Goal: Navigation & Orientation: Find specific page/section

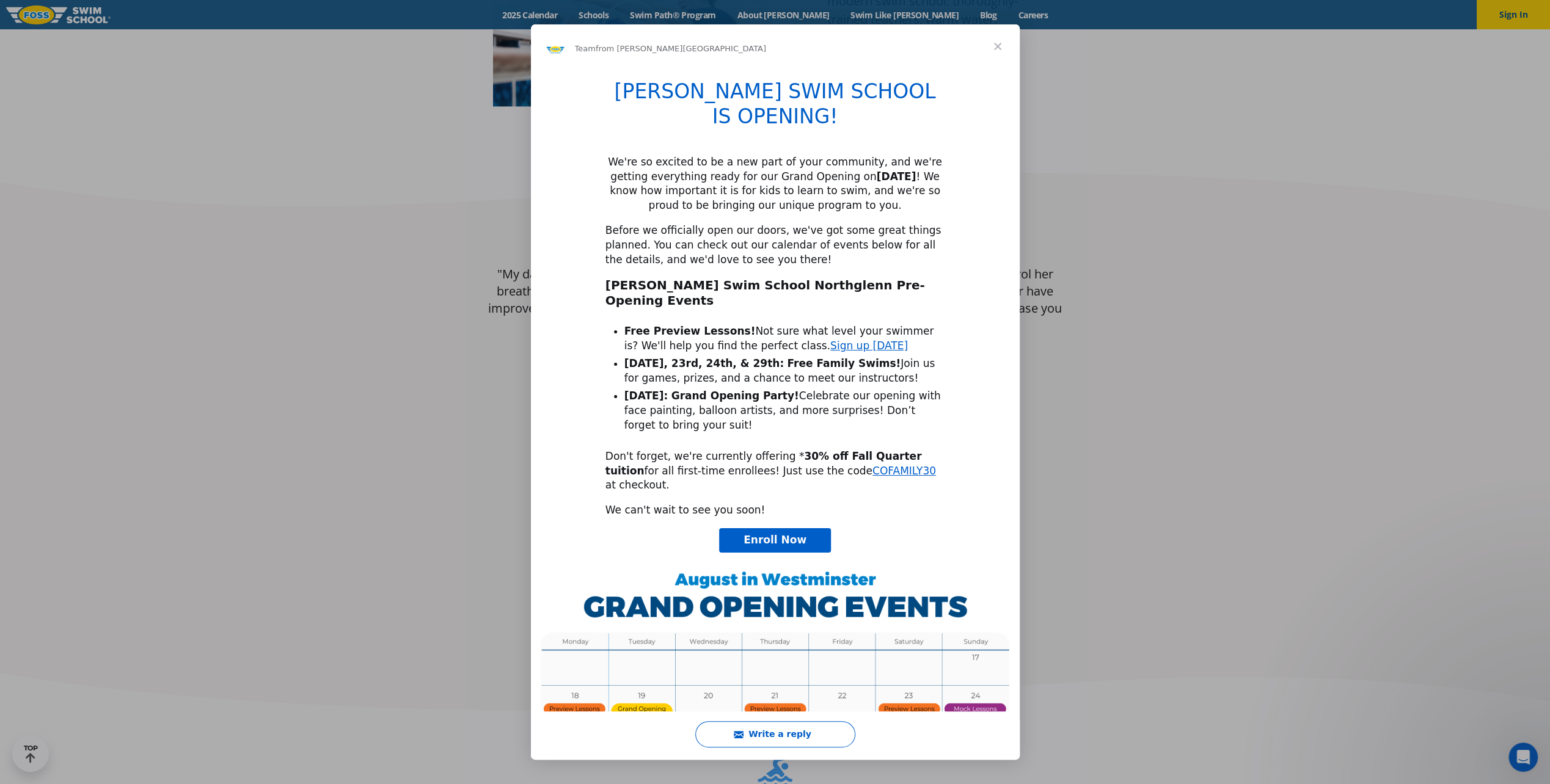
click at [995, 50] on span "Close" at bounding box center [997, 46] width 44 height 44
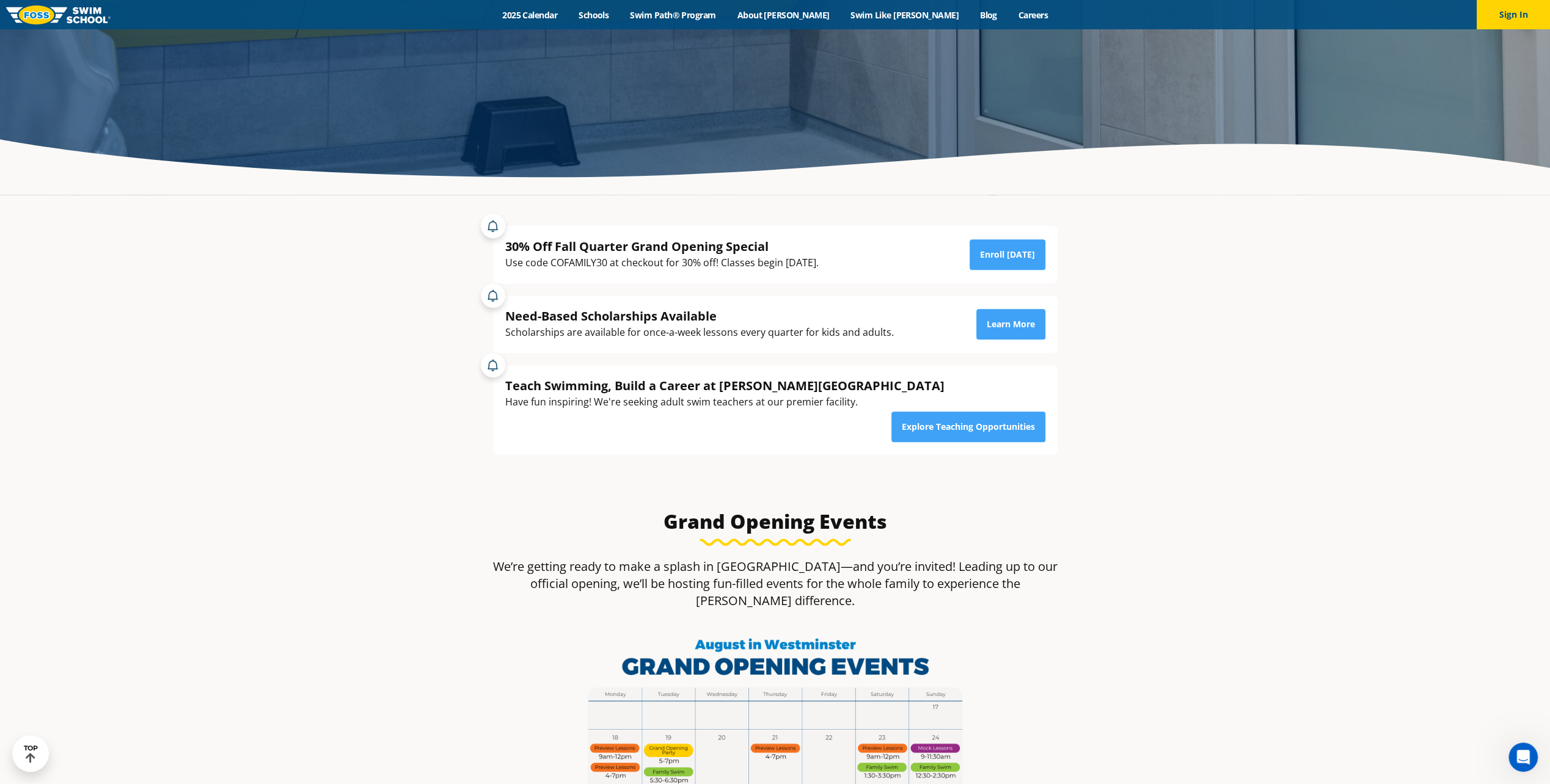
scroll to position [244, 0]
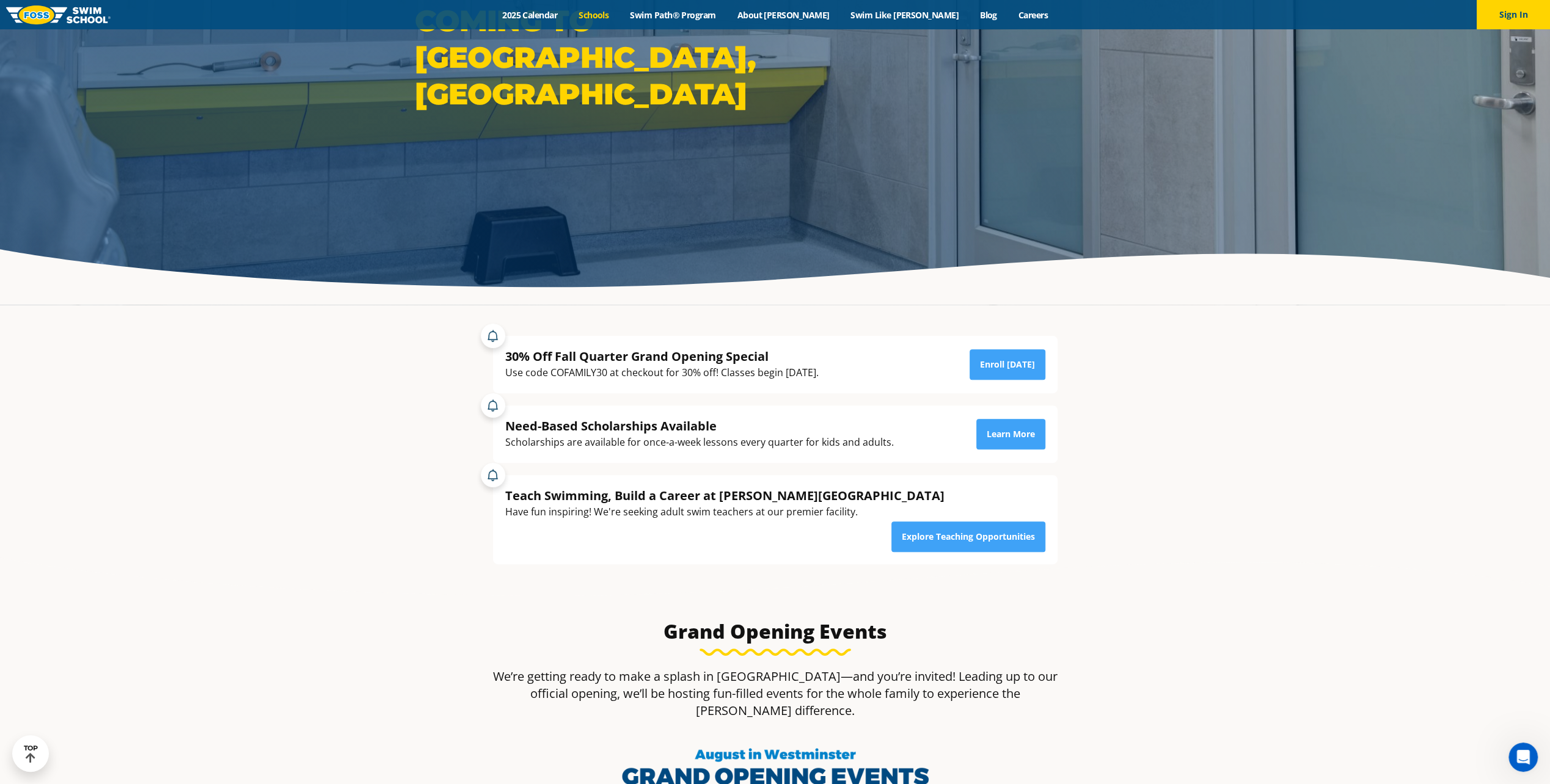
click at [619, 13] on link "Schools" at bounding box center [594, 15] width 52 height 12
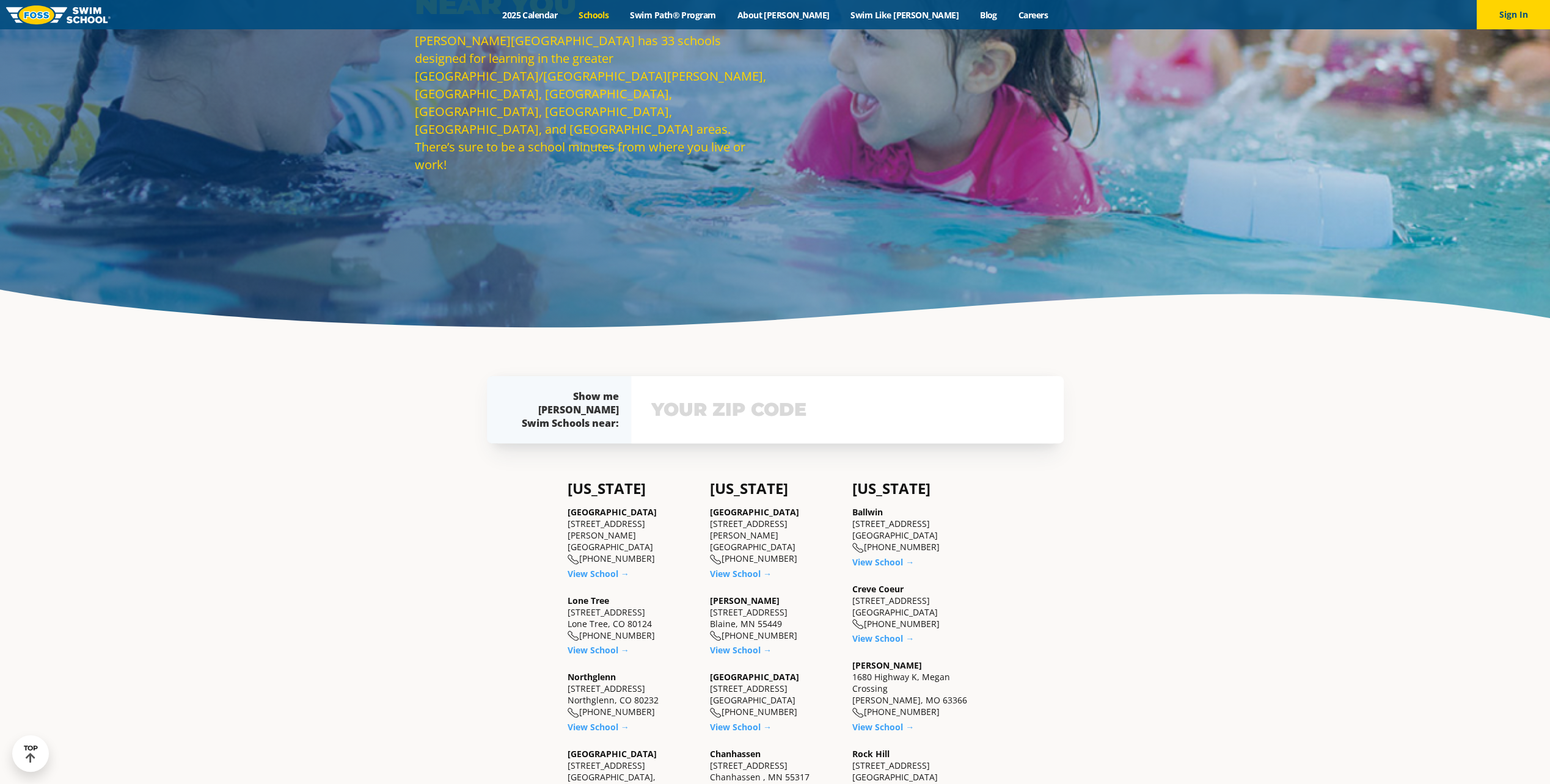
scroll to position [244, 0]
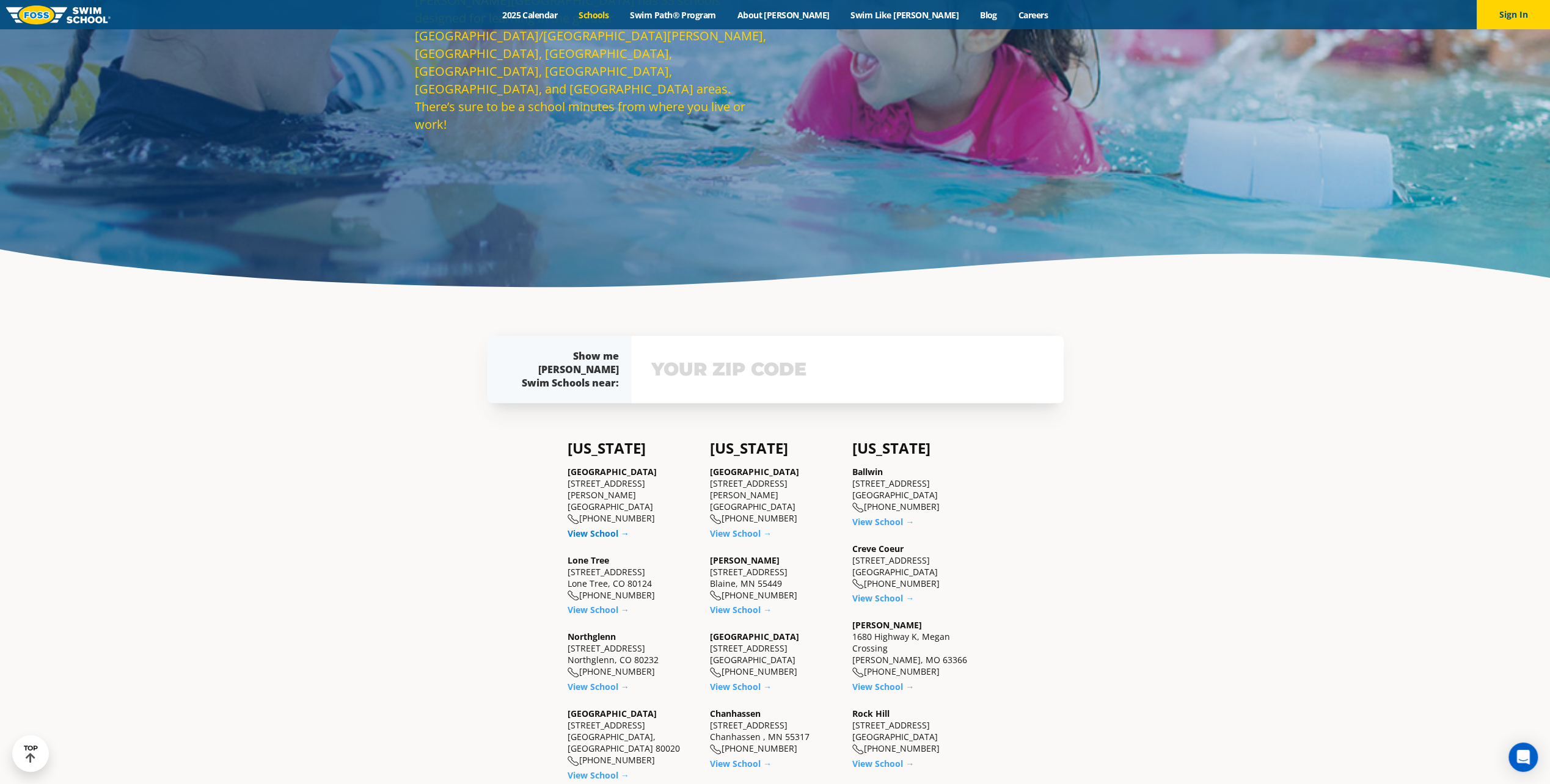
click at [600, 528] on link "View School →" at bounding box center [598, 534] width 62 height 12
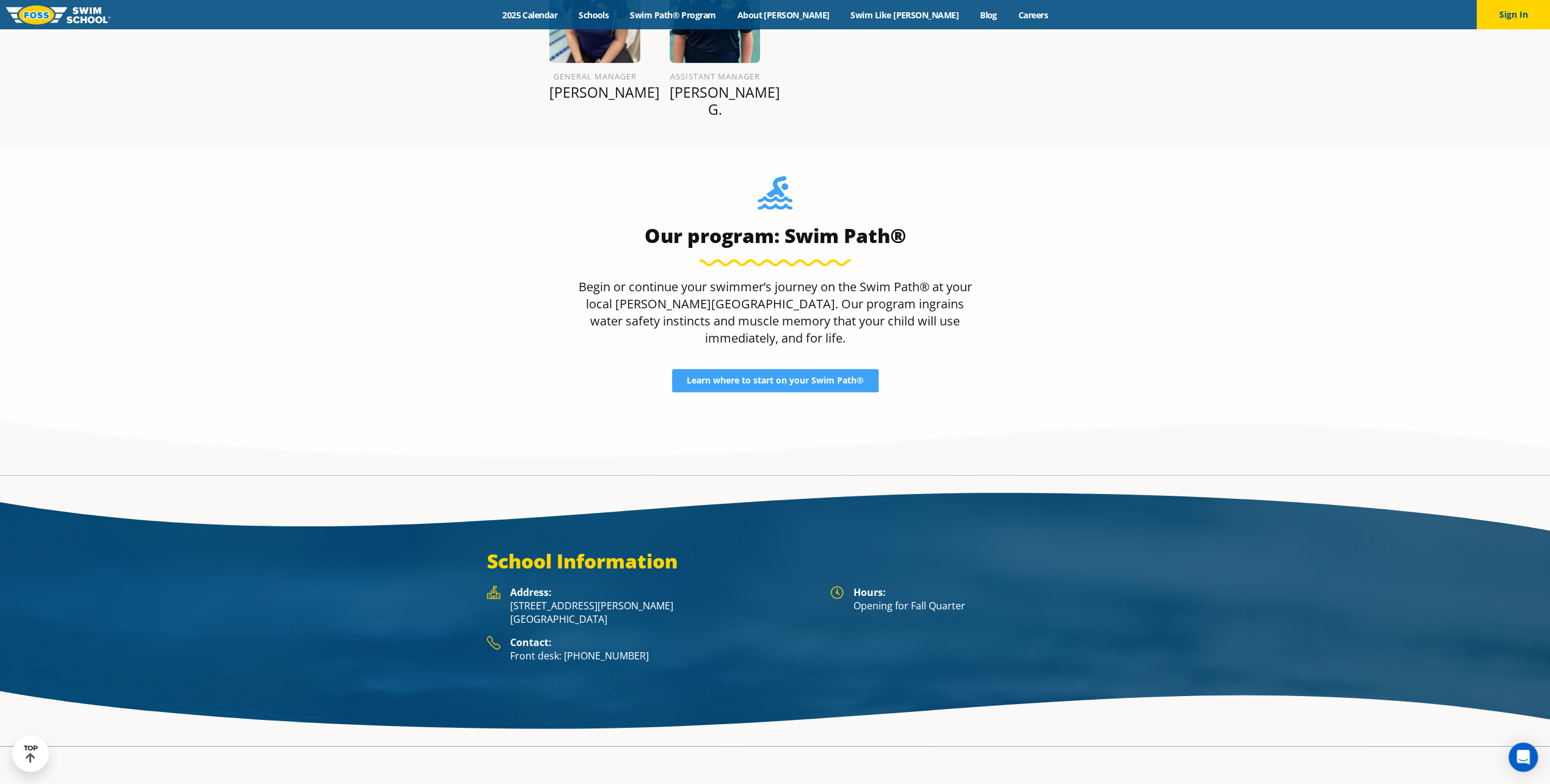
scroll to position [1510, 0]
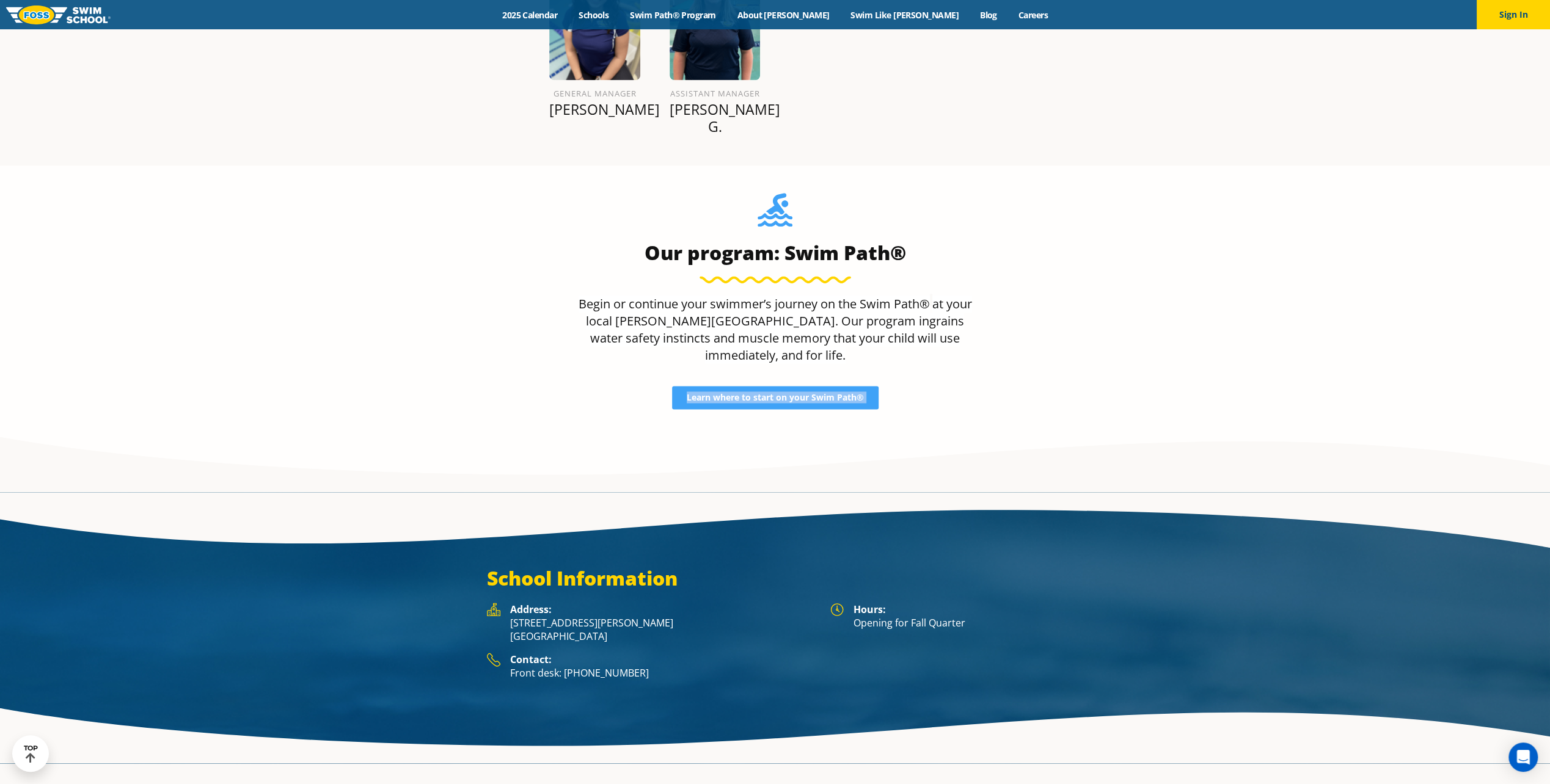
drag, startPoint x: 338, startPoint y: 347, endPoint x: 674, endPoint y: 398, distance: 339.8
click at [674, 398] on section "Our program: Swim Path® Begin or continue your swimmer’s journey on the Swim Pa…" at bounding box center [775, 329] width 1550 height 327
